Goal: Check status: Check status

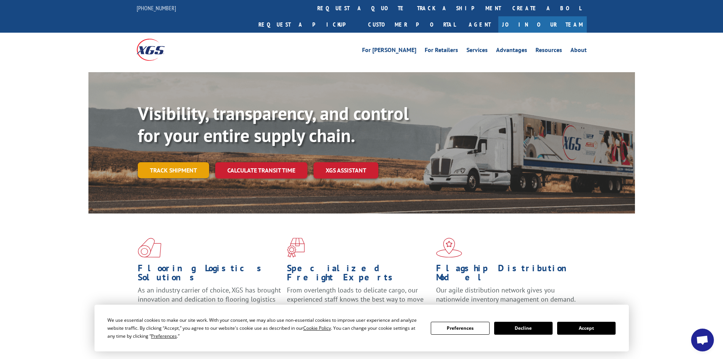
click at [185, 162] on link "Track shipment" at bounding box center [173, 170] width 71 height 16
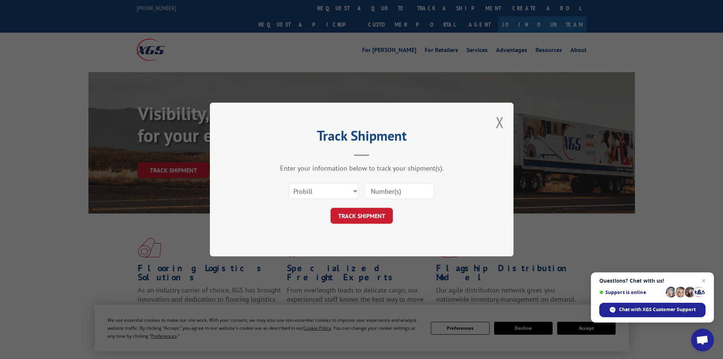
click at [382, 191] on input at bounding box center [399, 191] width 70 height 16
type input "17629071"
click button "TRACK SHIPMENT" at bounding box center [361, 216] width 62 height 16
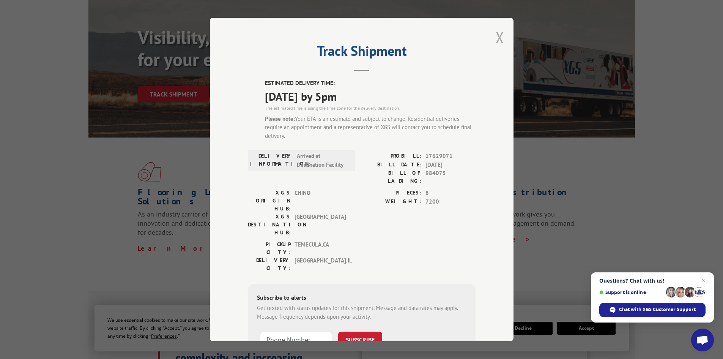
click at [497, 35] on button "Close modal" at bounding box center [499, 37] width 8 height 20
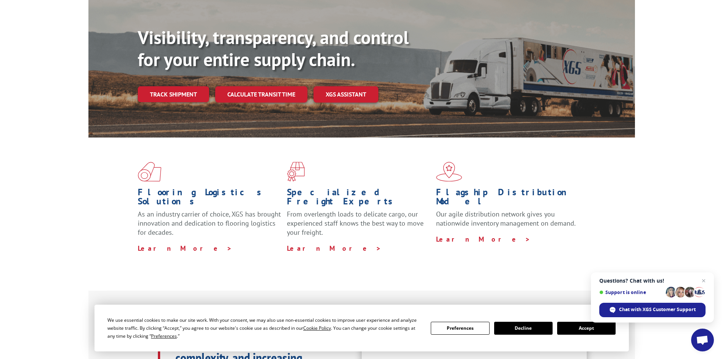
click at [569, 324] on button "Accept" at bounding box center [586, 327] width 58 height 13
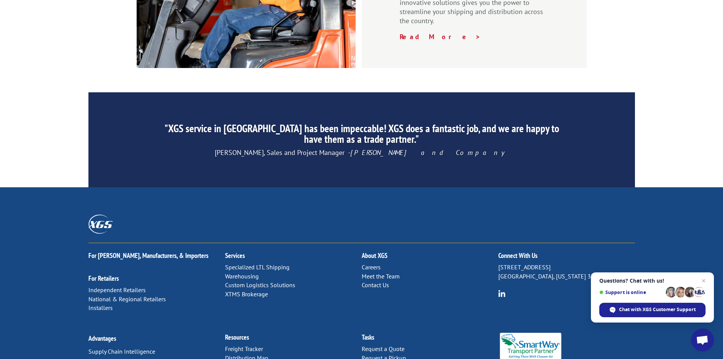
scroll to position [1143, 0]
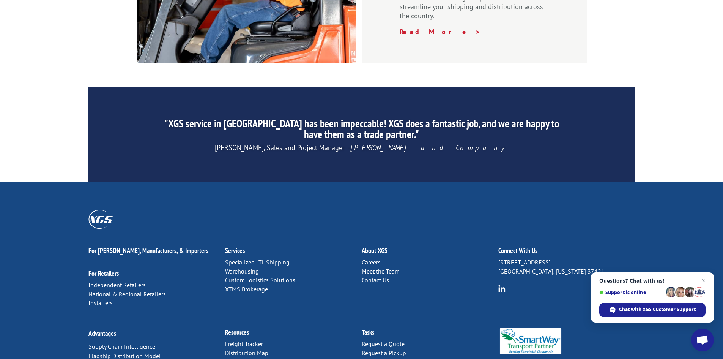
click at [373, 276] on link "Contact Us" at bounding box center [375, 280] width 27 height 8
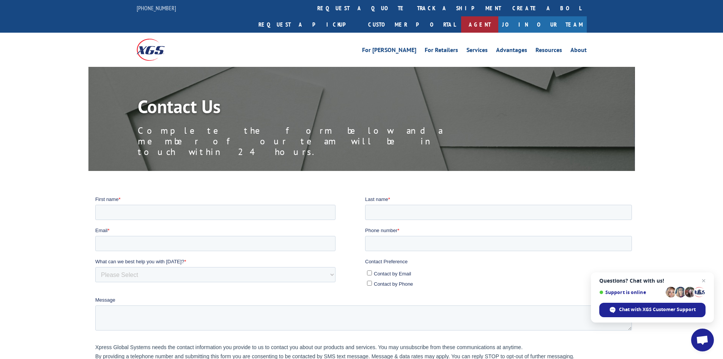
click at [498, 16] on link "Agent" at bounding box center [479, 24] width 37 height 16
